Goal: Information Seeking & Learning: Learn about a topic

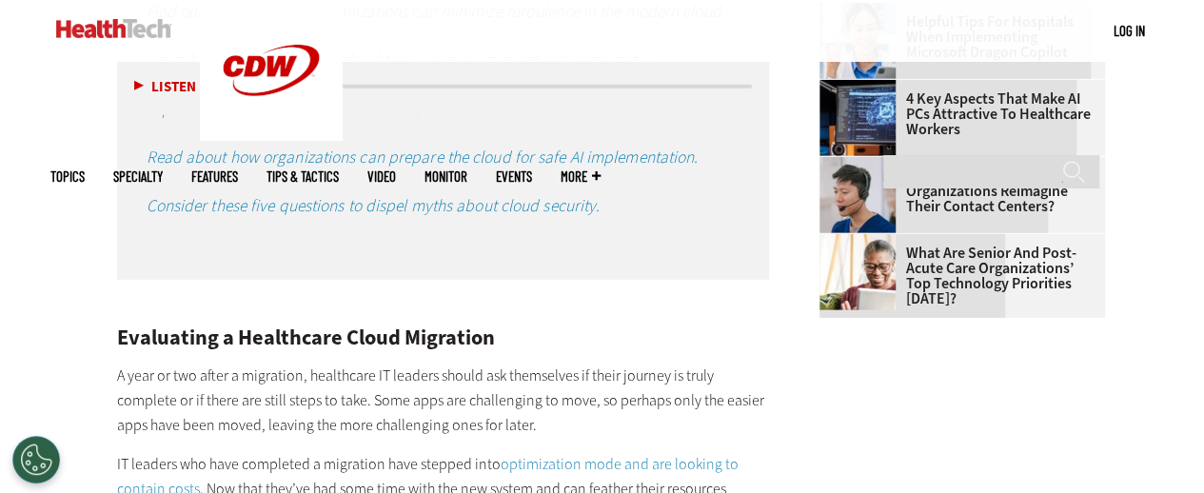
scroll to position [2703, 0]
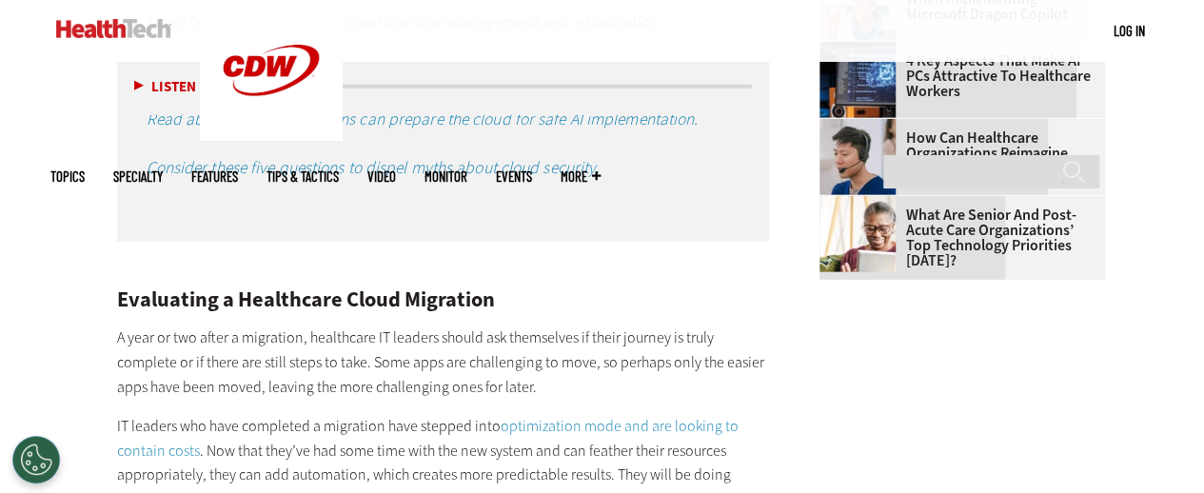
click at [339, 169] on link "Tips & Tactics" at bounding box center [303, 176] width 72 height 14
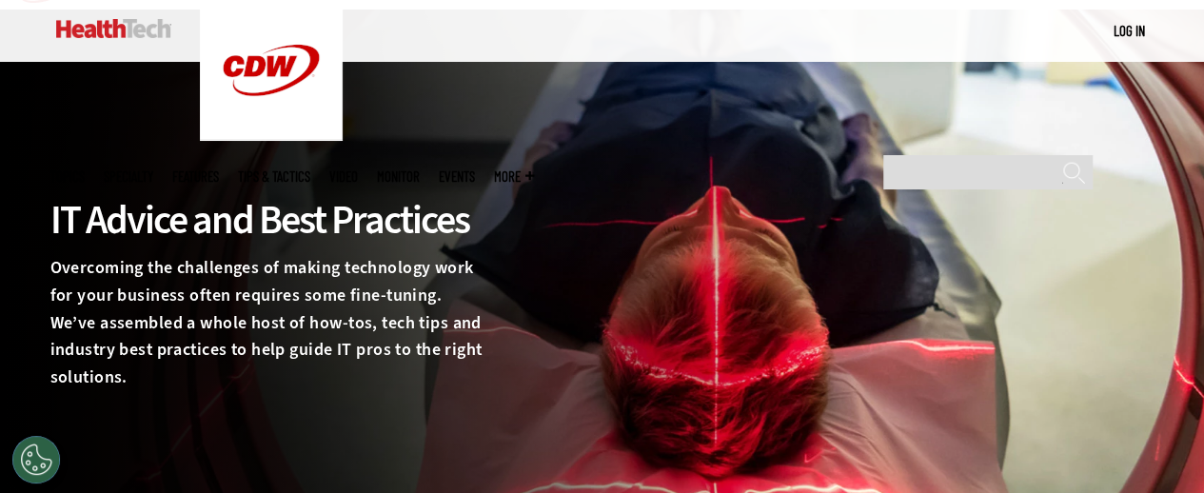
scroll to position [76, 0]
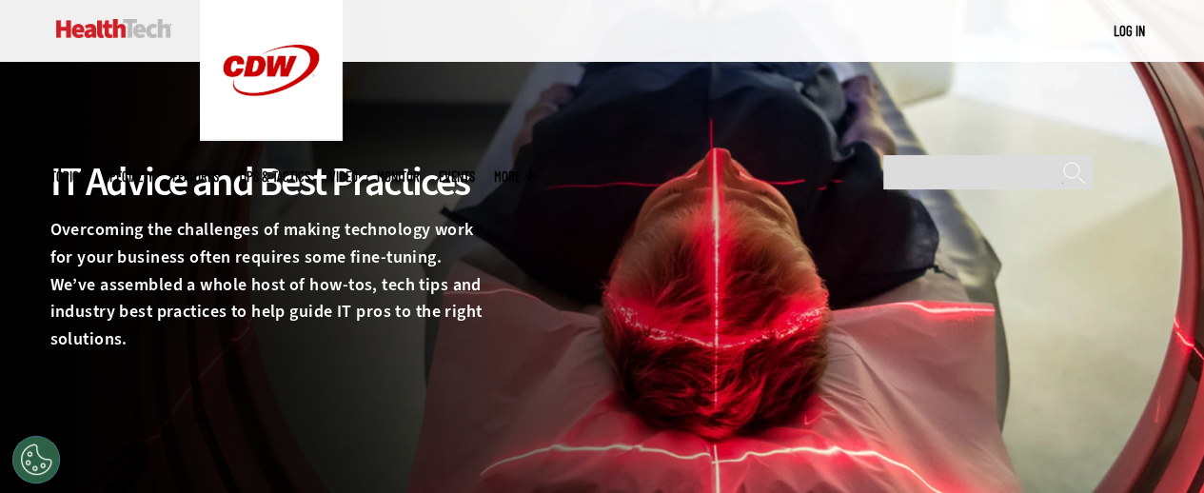
click at [358, 169] on link "Video" at bounding box center [343, 176] width 29 height 14
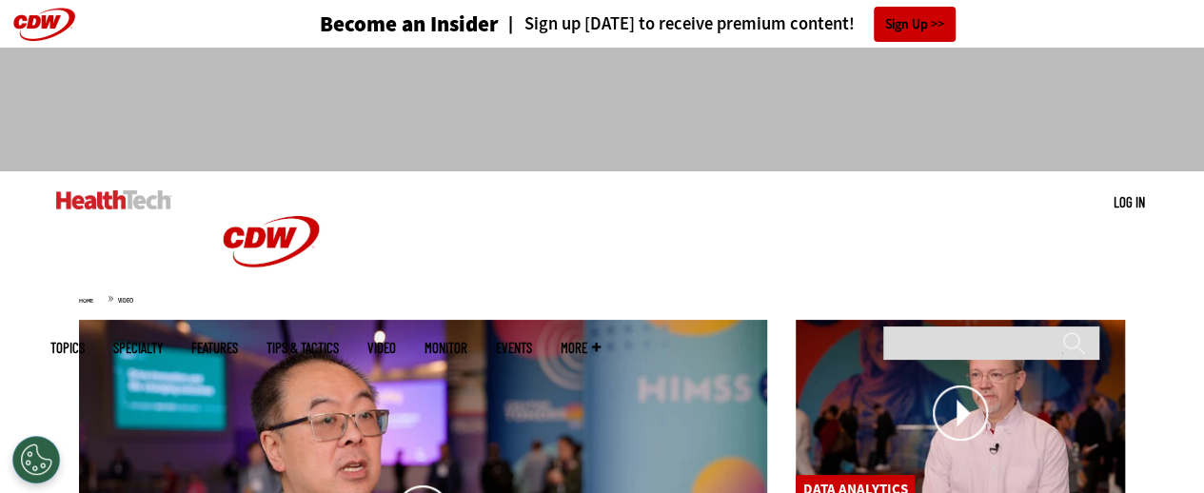
drag, startPoint x: 0, startPoint y: 0, endPoint x: 428, endPoint y: 479, distance: 642.4
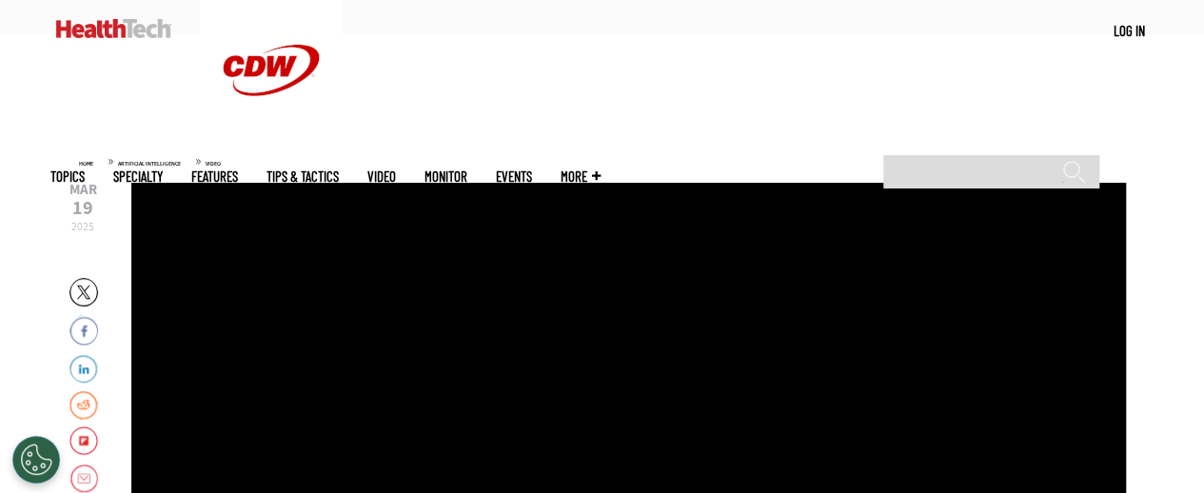
scroll to position [419, 0]
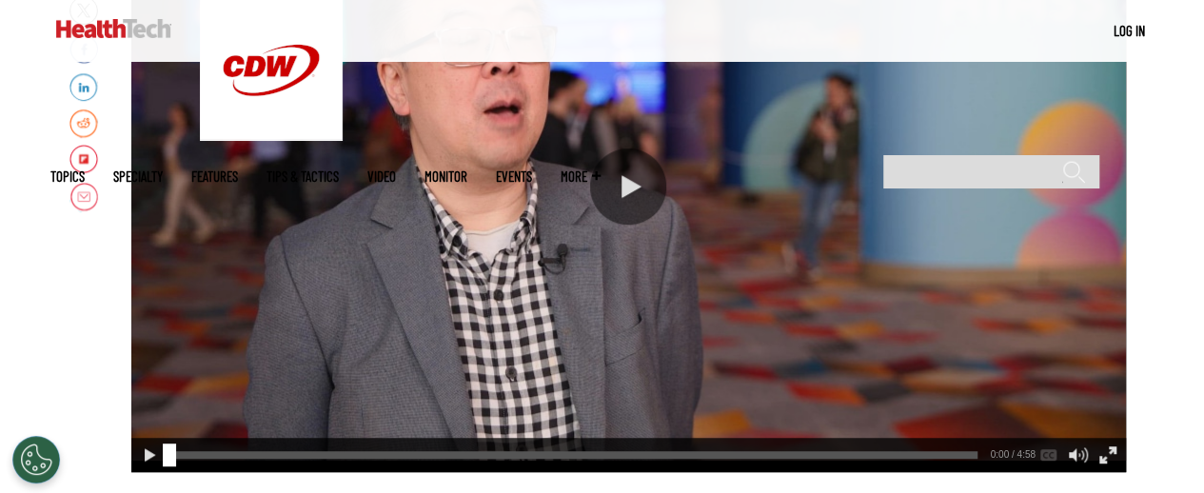
click at [615, 181] on div "Play or Pause Video" at bounding box center [628, 186] width 76 height 76
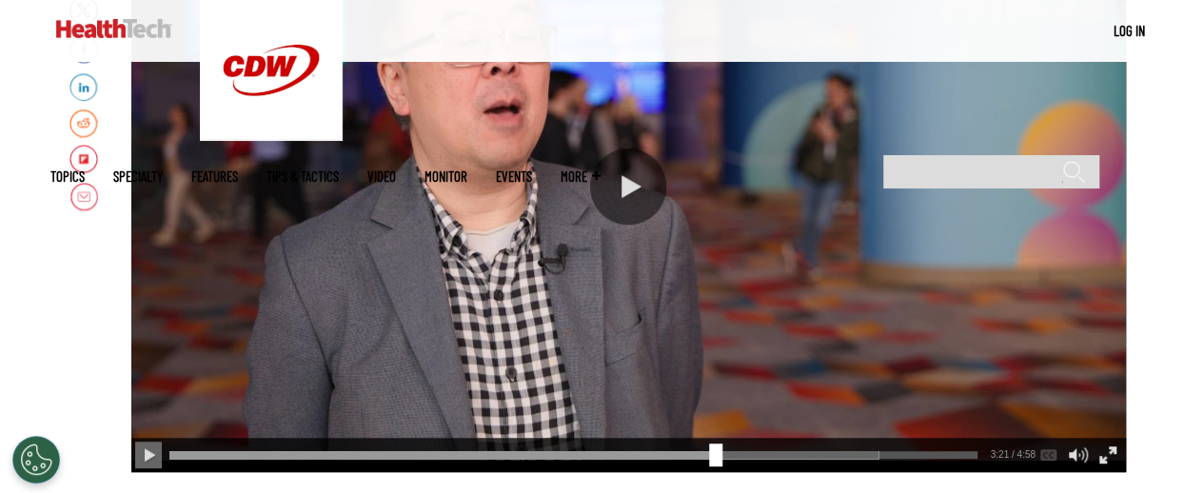
click at [829, 321] on div "video is paused" at bounding box center [628, 186] width 995 height 571
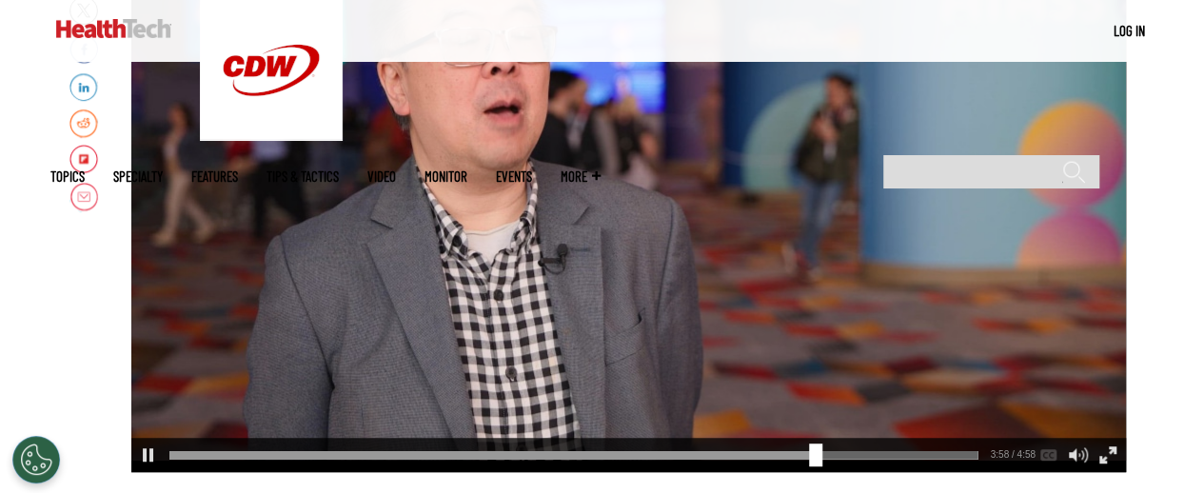
click at [467, 169] on link "MonITor" at bounding box center [446, 176] width 43 height 14
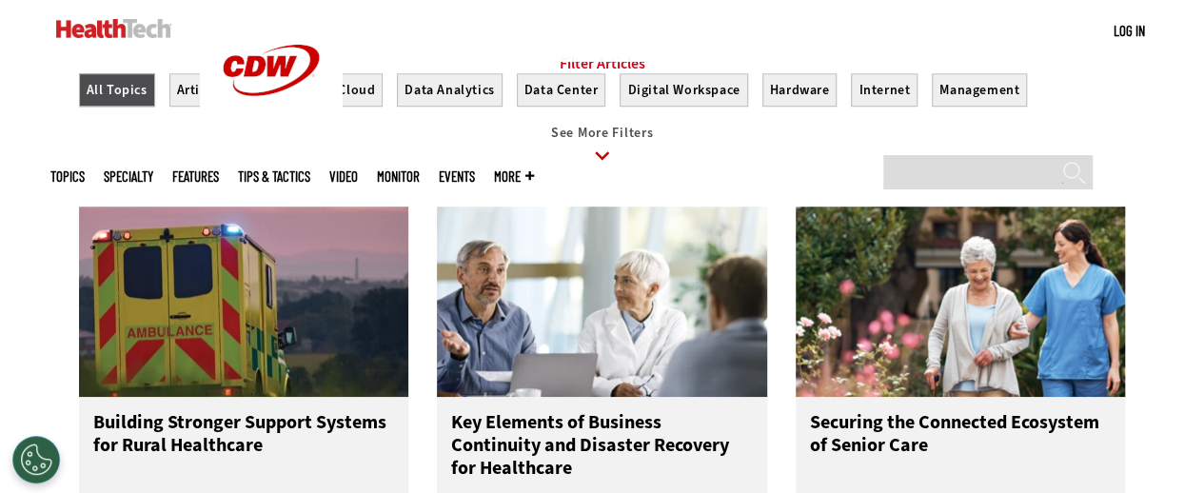
scroll to position [647, 0]
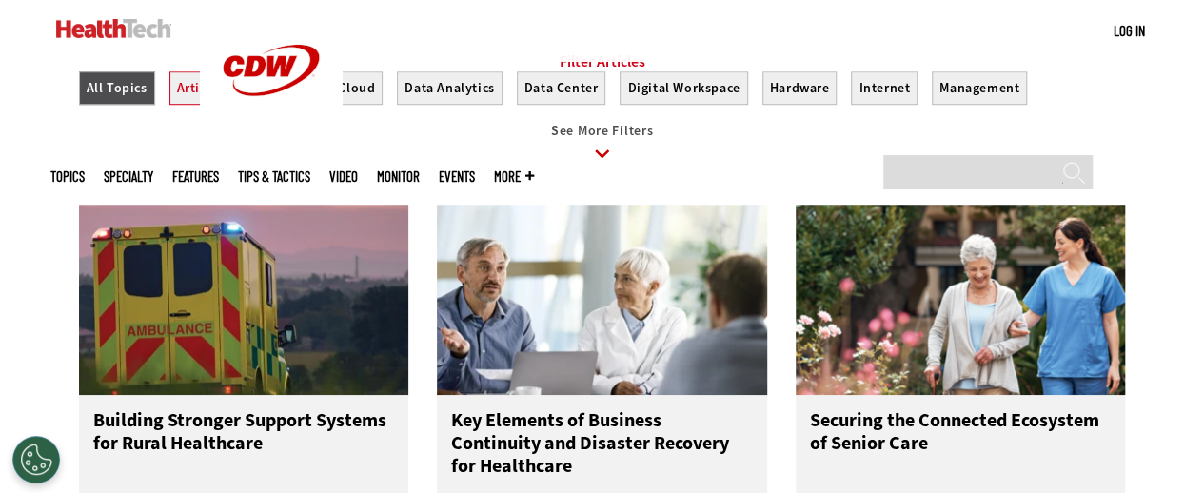
click at [255, 105] on button "Artificial Intelligence" at bounding box center [243, 87] width 148 height 33
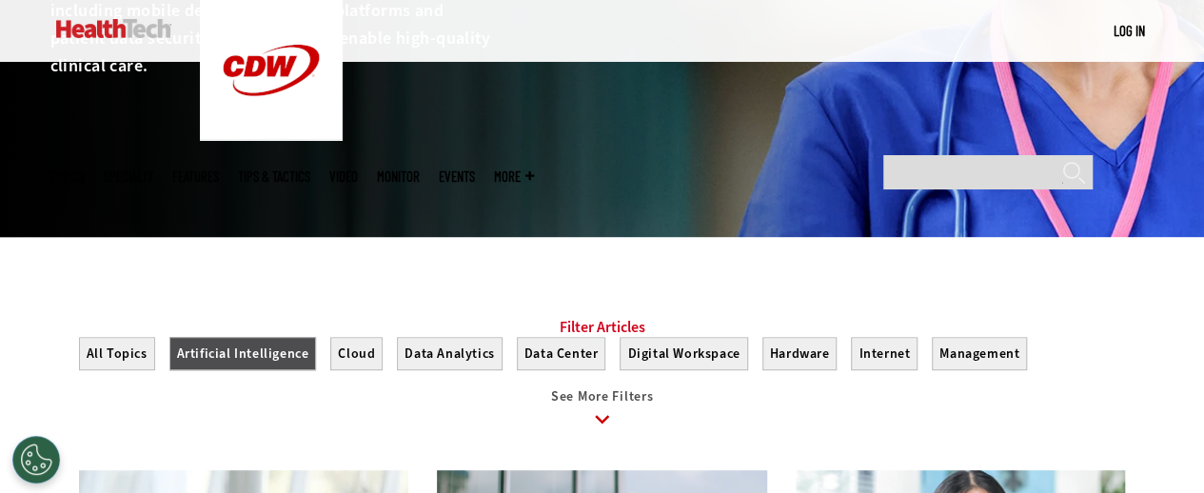
scroll to position [381, 0]
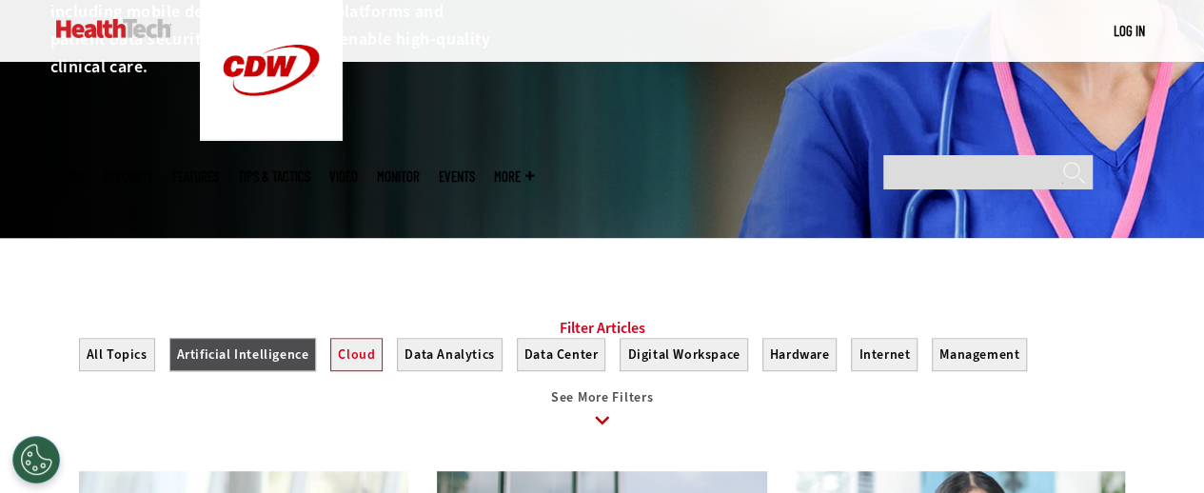
click at [350, 371] on button "Cloud" at bounding box center [356, 354] width 52 height 33
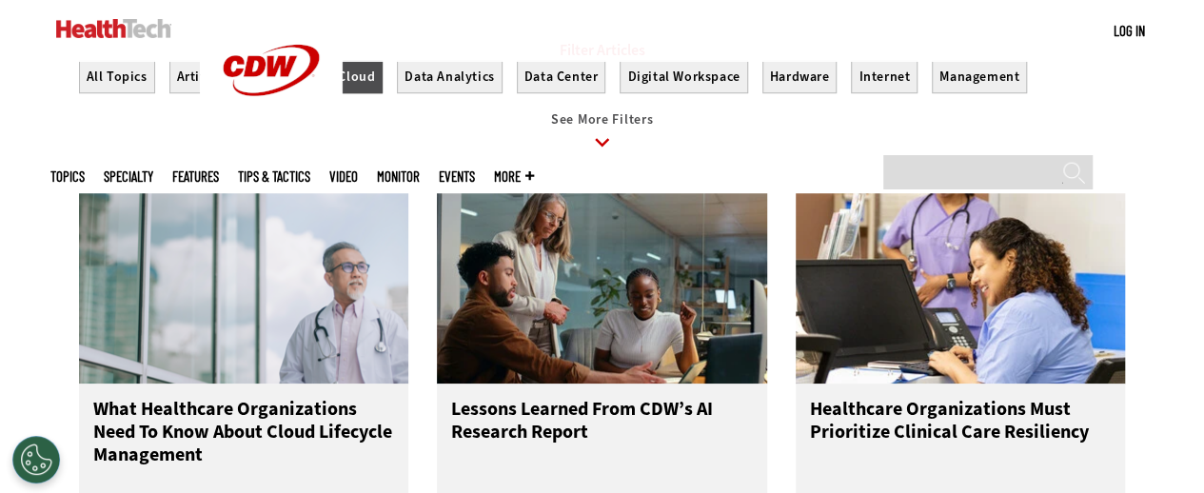
scroll to position [761, 0]
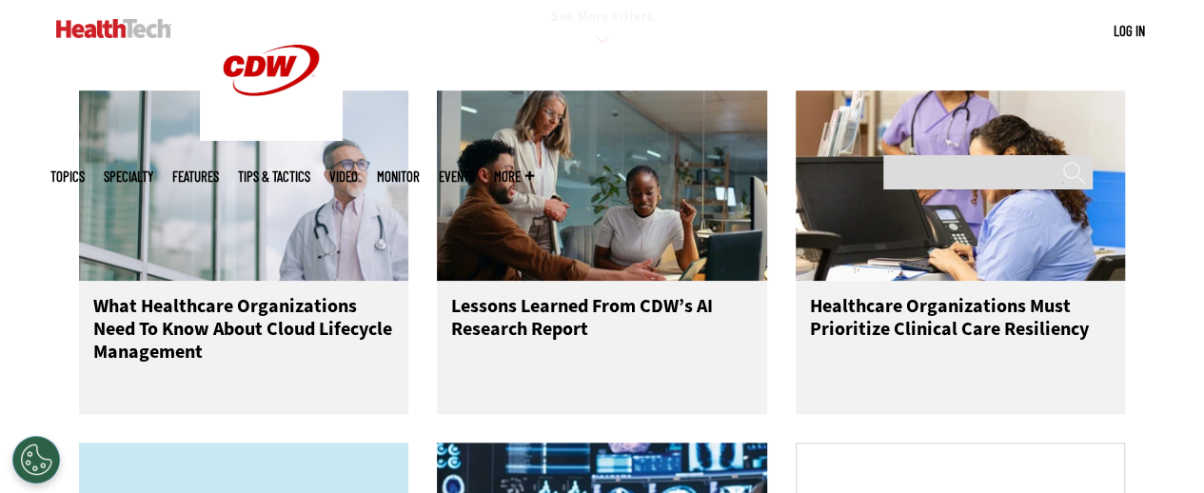
scroll to position [381, 0]
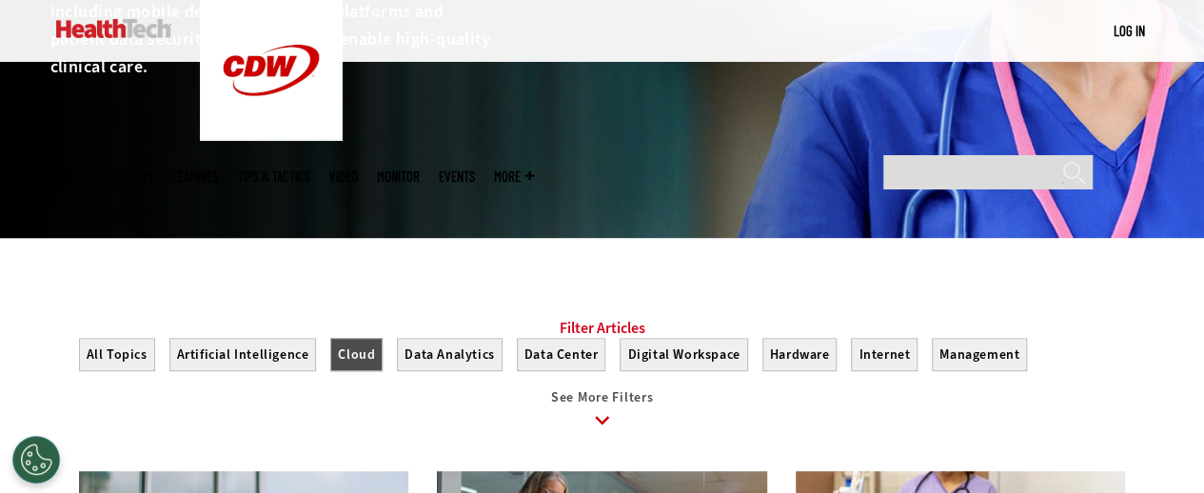
scroll to position [647, 0]
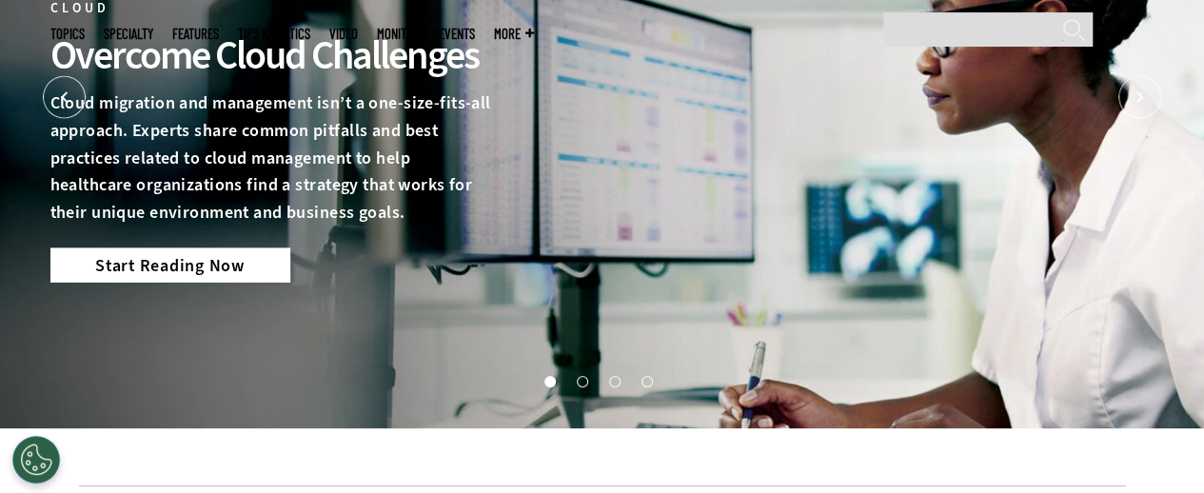
click at [122, 255] on link "Start Reading Now" at bounding box center [170, 264] width 240 height 34
